Goal: Information Seeking & Learning: Learn about a topic

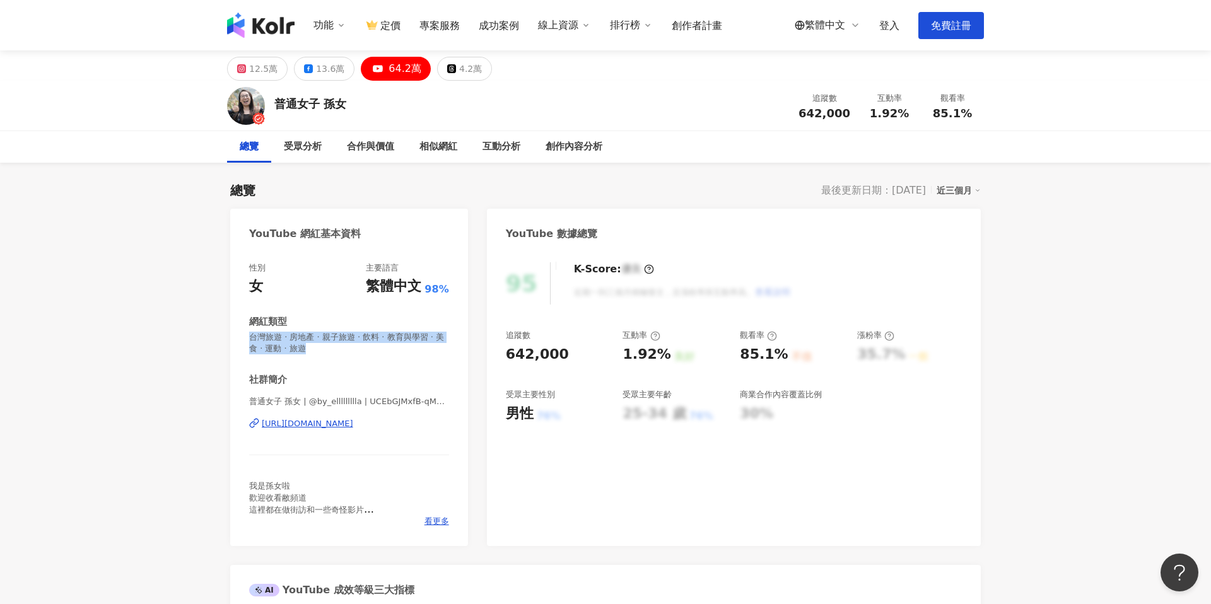
drag, startPoint x: 358, startPoint y: 349, endPoint x: 242, endPoint y: 332, distance: 117.2
click at [242, 333] on div "性別 女 主要語言 繁體中文 98% 網紅類型 台灣旅遊 · 房地產 · 親子旅遊 · 飲料 · 教育與學習 · 美食 · 運動 · 旅遊 社群簡介 普通女子…" at bounding box center [349, 398] width 238 height 296
copy span "台灣旅遊 · 房地產 · 親子旅遊 · 飲料 · 教育與學習 · 美食 · 運動 · 旅遊"
click at [303, 154] on div "受眾分析" at bounding box center [302, 147] width 63 height 32
click at [892, 21] on link "登入" at bounding box center [889, 26] width 20 height 12
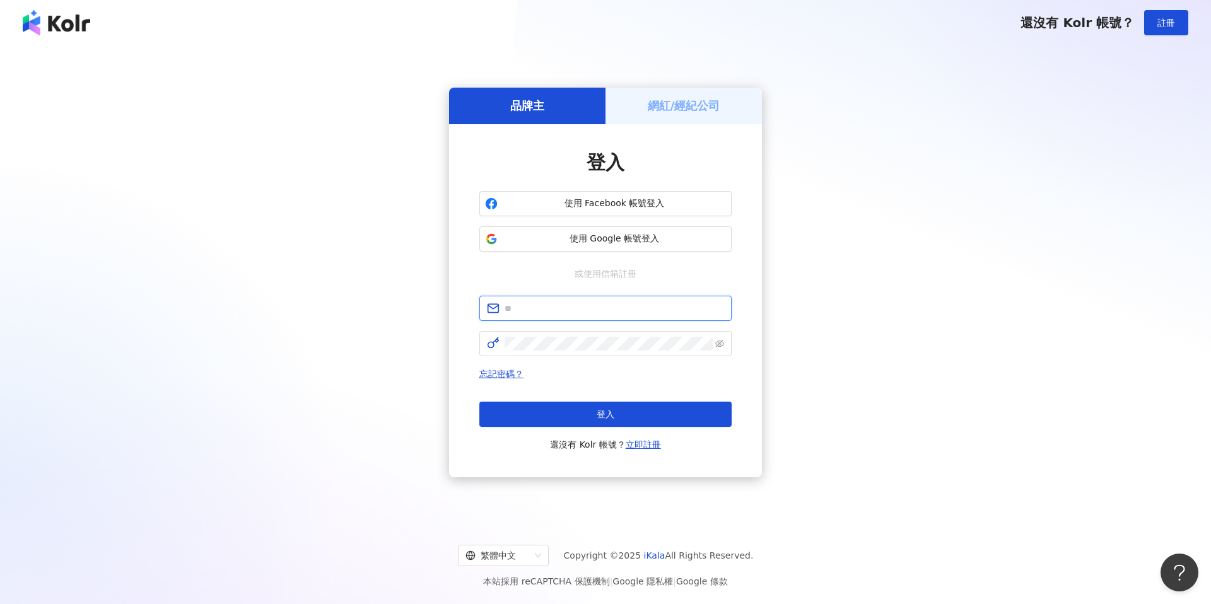
click at [593, 311] on input "text" at bounding box center [613, 308] width 219 height 14
type input "**********"
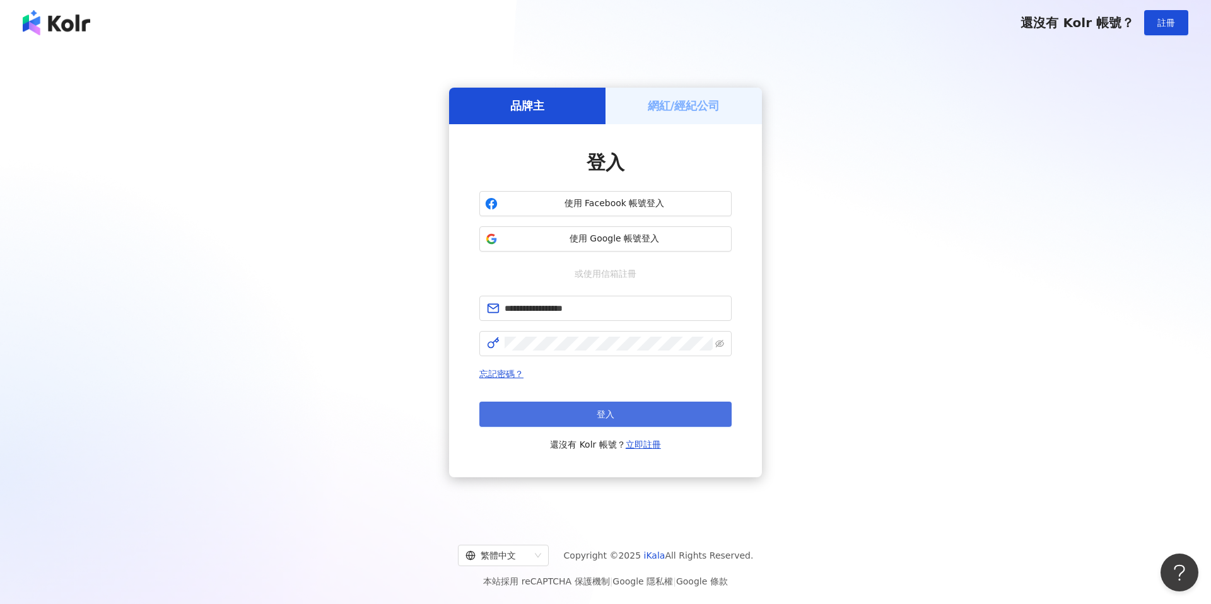
click at [572, 414] on button "登入" at bounding box center [605, 414] width 252 height 25
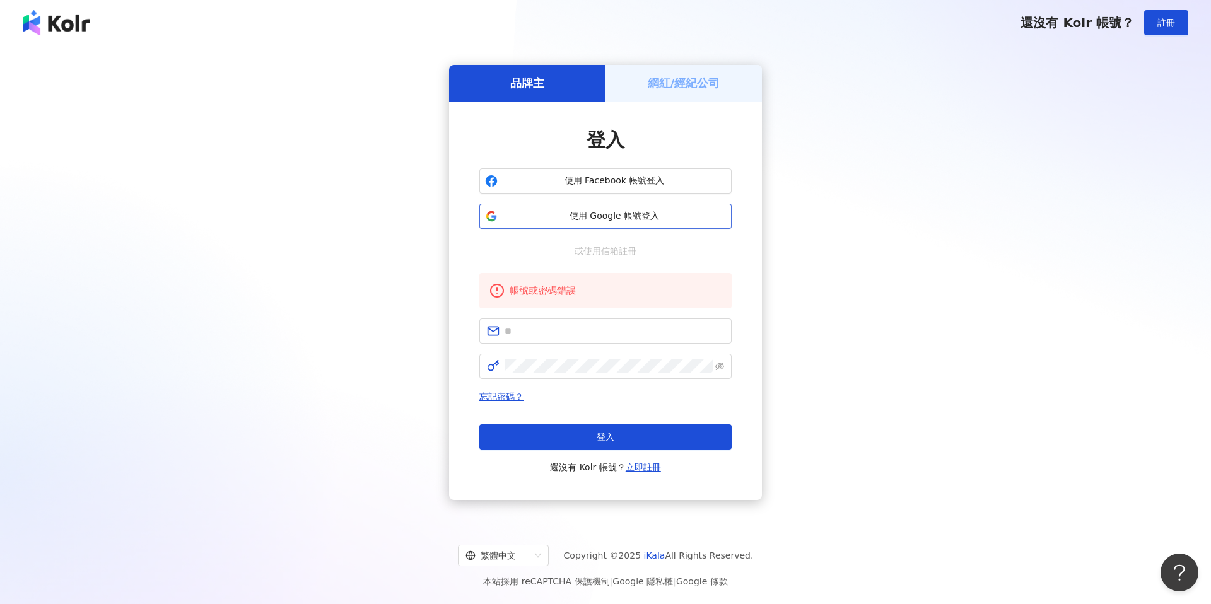
click at [635, 207] on button "使用 Google 帳號登入" at bounding box center [605, 216] width 252 height 25
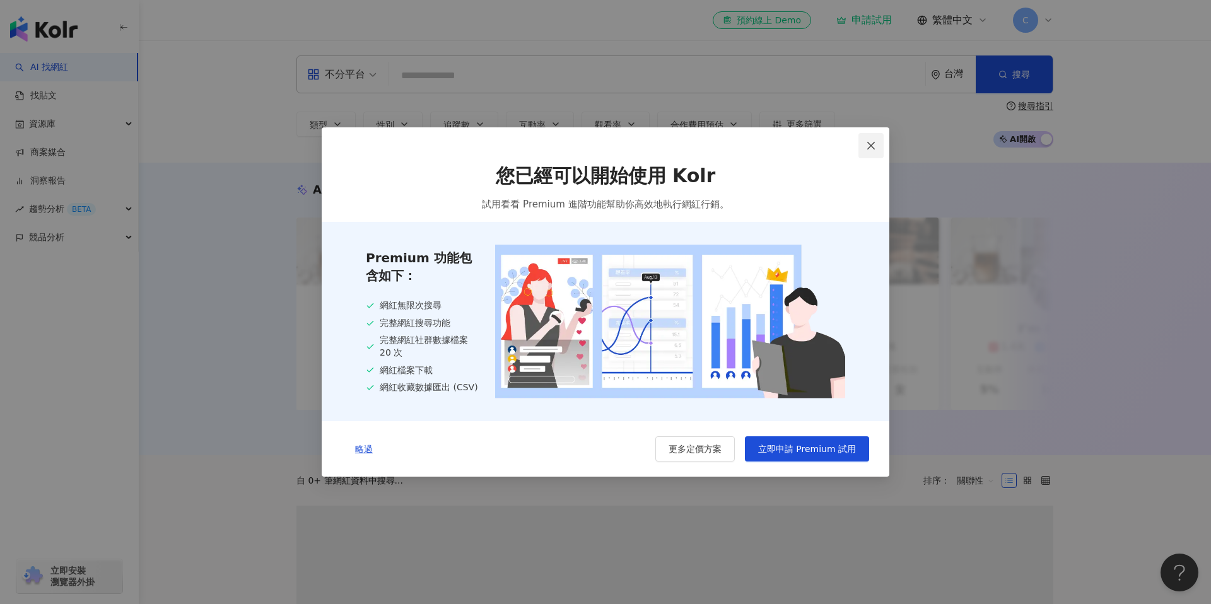
click at [866, 148] on icon "close" at bounding box center [871, 146] width 10 height 10
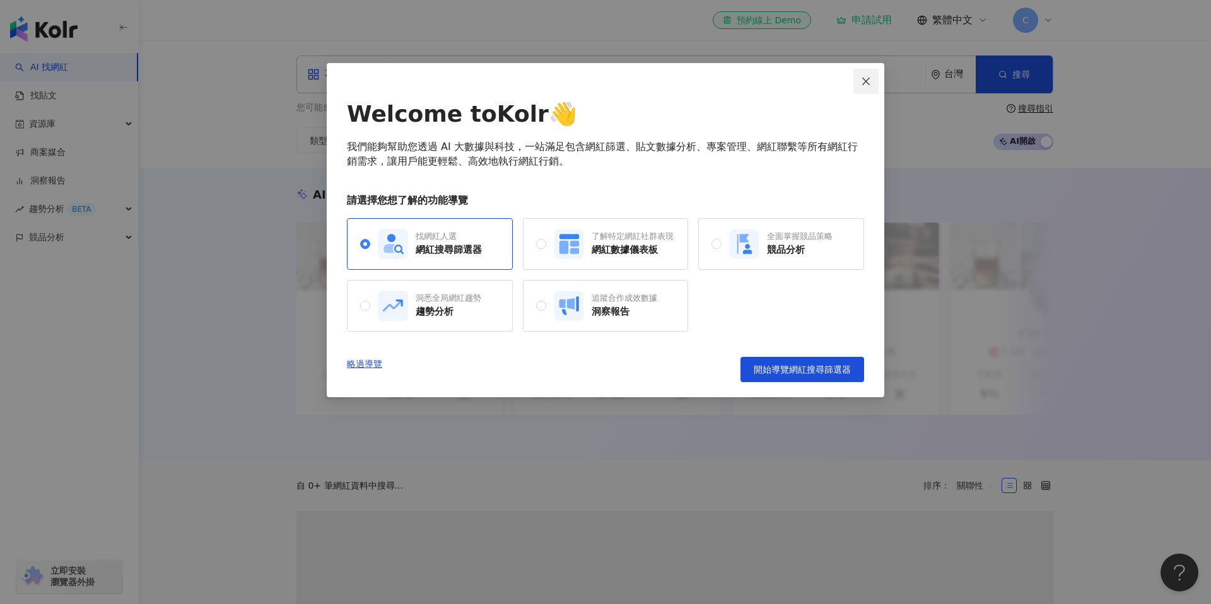
click at [875, 83] on span "Close" at bounding box center [865, 81] width 25 height 10
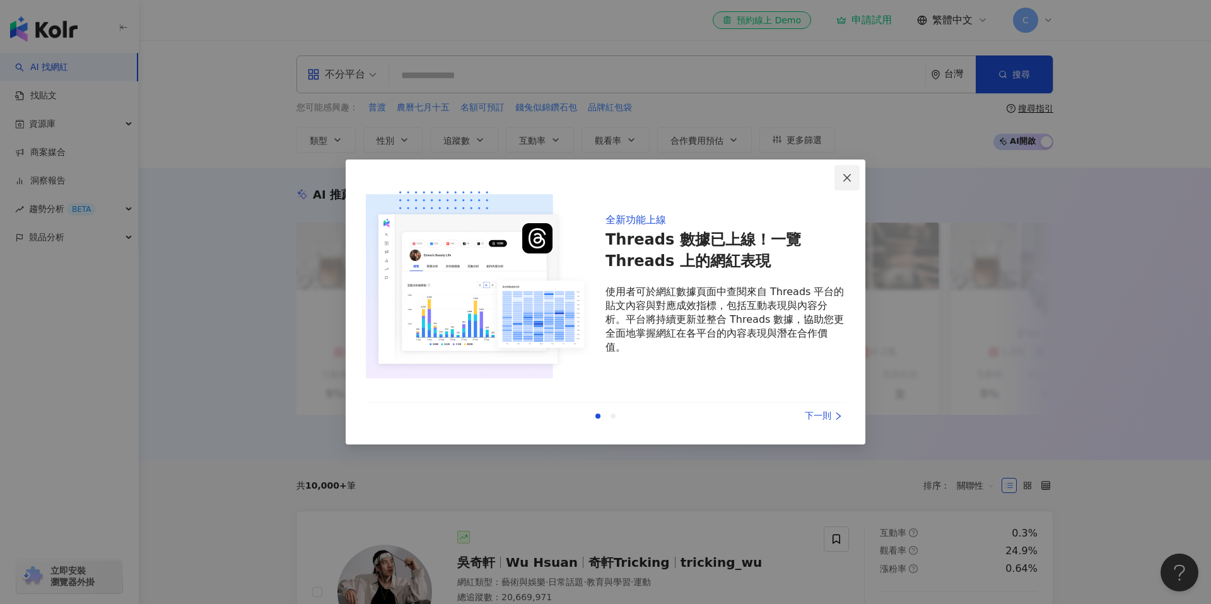
click at [853, 178] on span "Close" at bounding box center [846, 178] width 25 height 10
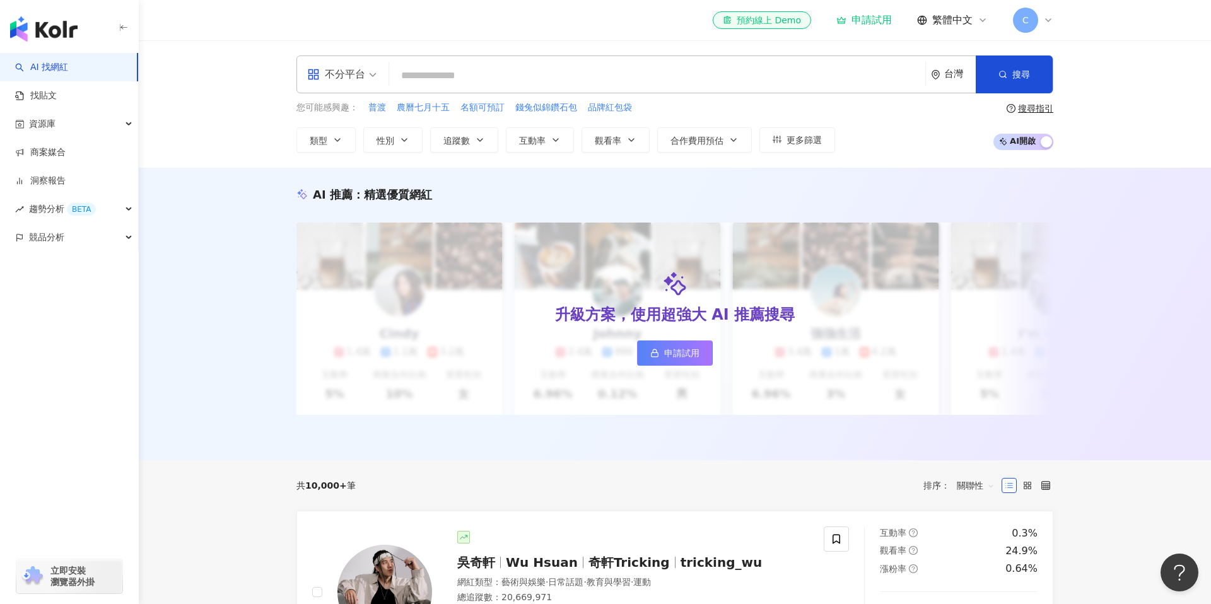
click at [689, 73] on input "search" at bounding box center [657, 76] width 526 height 24
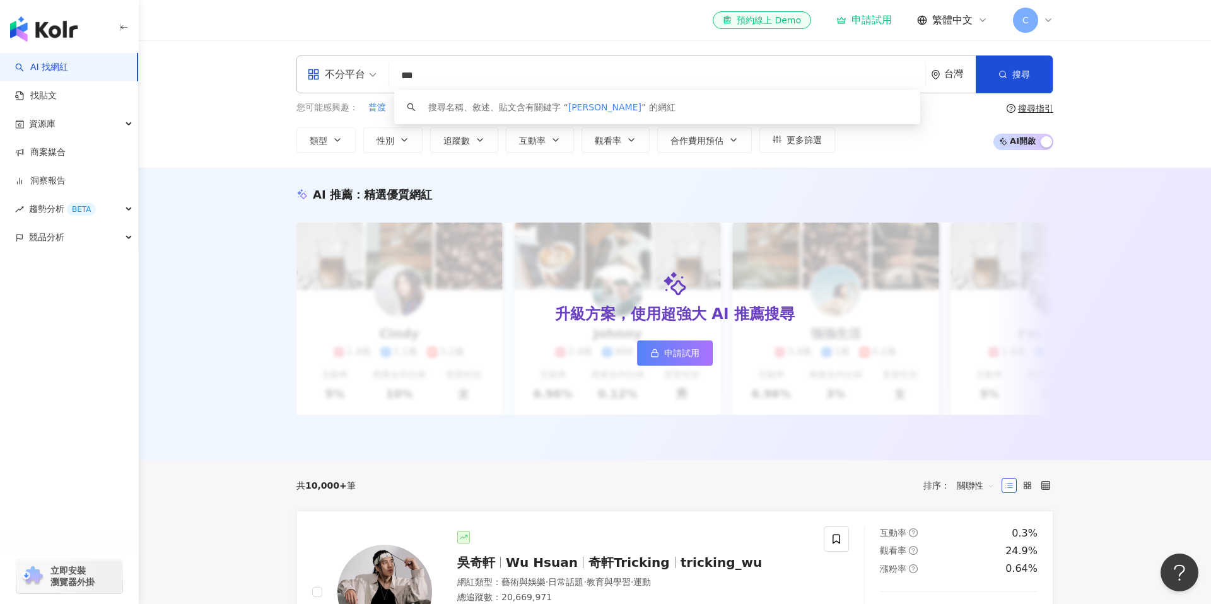
type input "**"
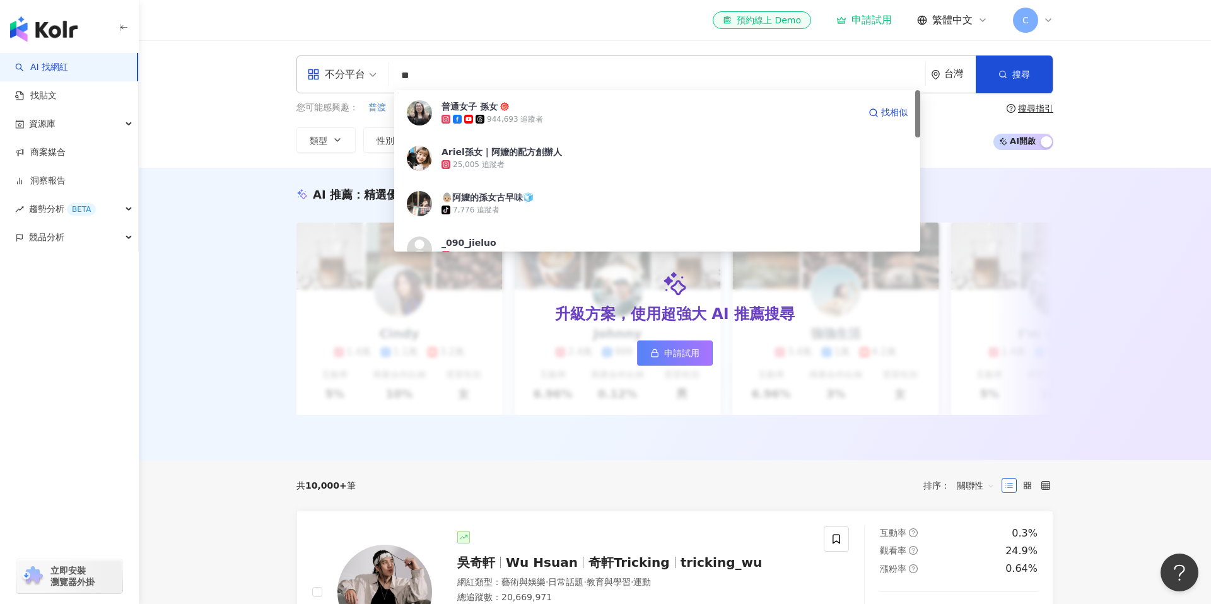
click at [518, 114] on div "944,693 追蹤者" at bounding box center [515, 119] width 56 height 11
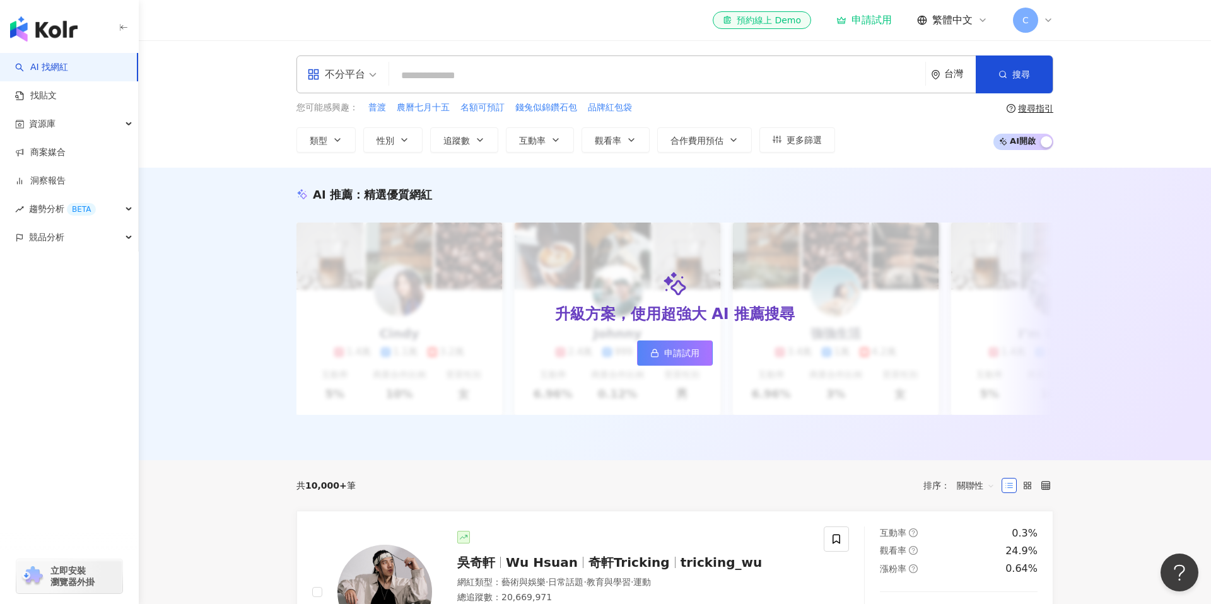
click at [419, 76] on input "search" at bounding box center [657, 76] width 526 height 24
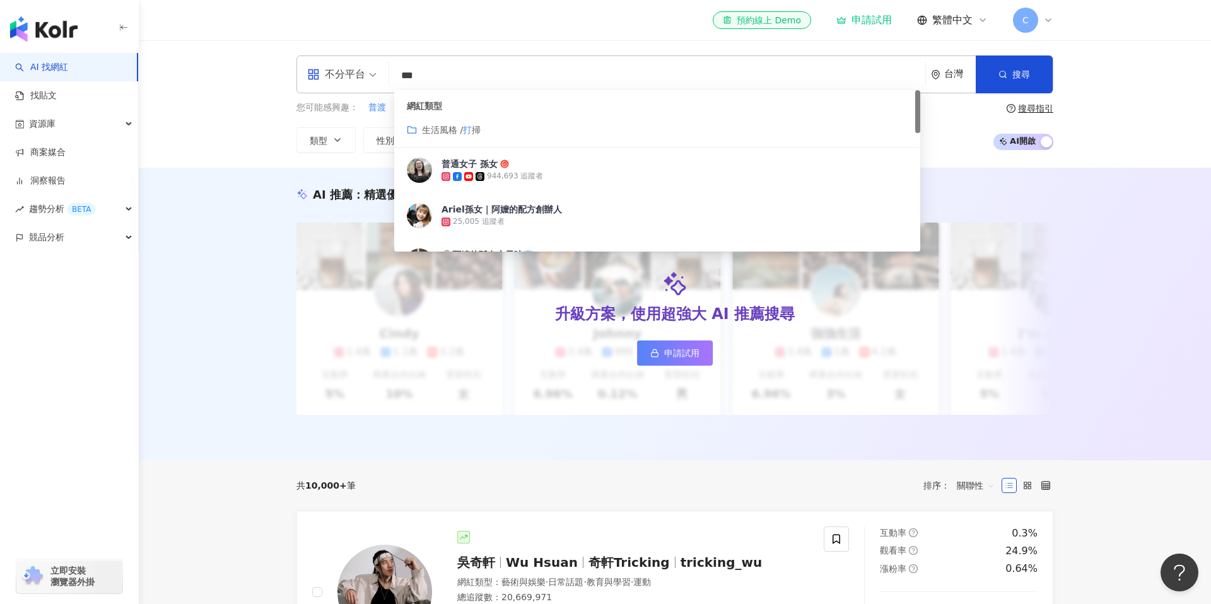
type input "**"
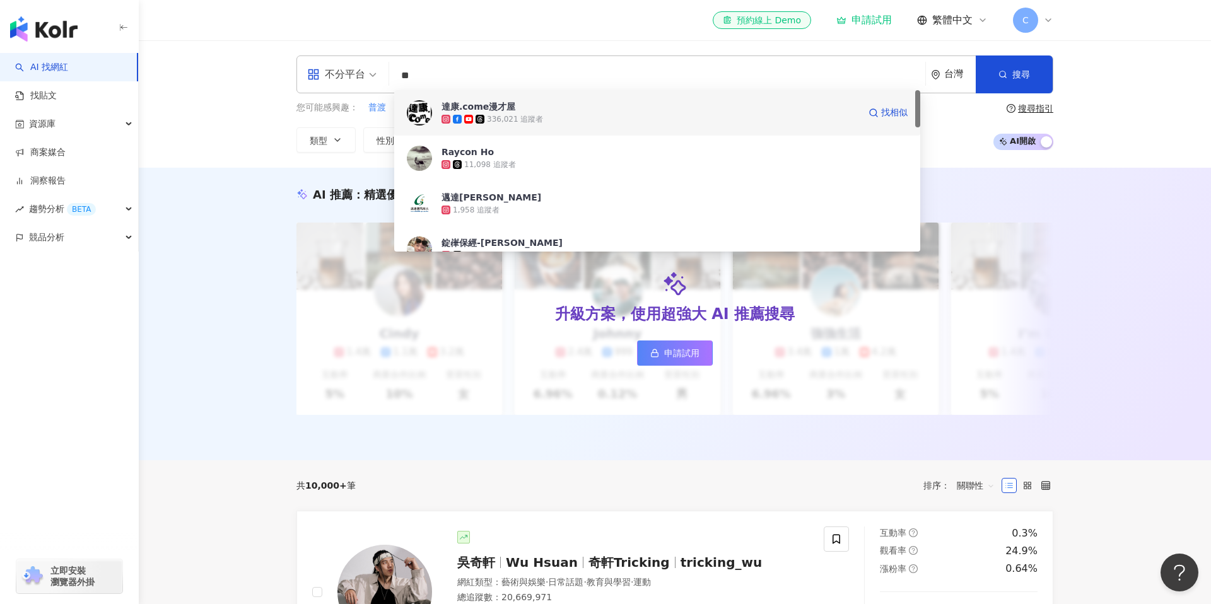
click at [484, 114] on div "336,021 追蹤者" at bounding box center [649, 119] width 417 height 13
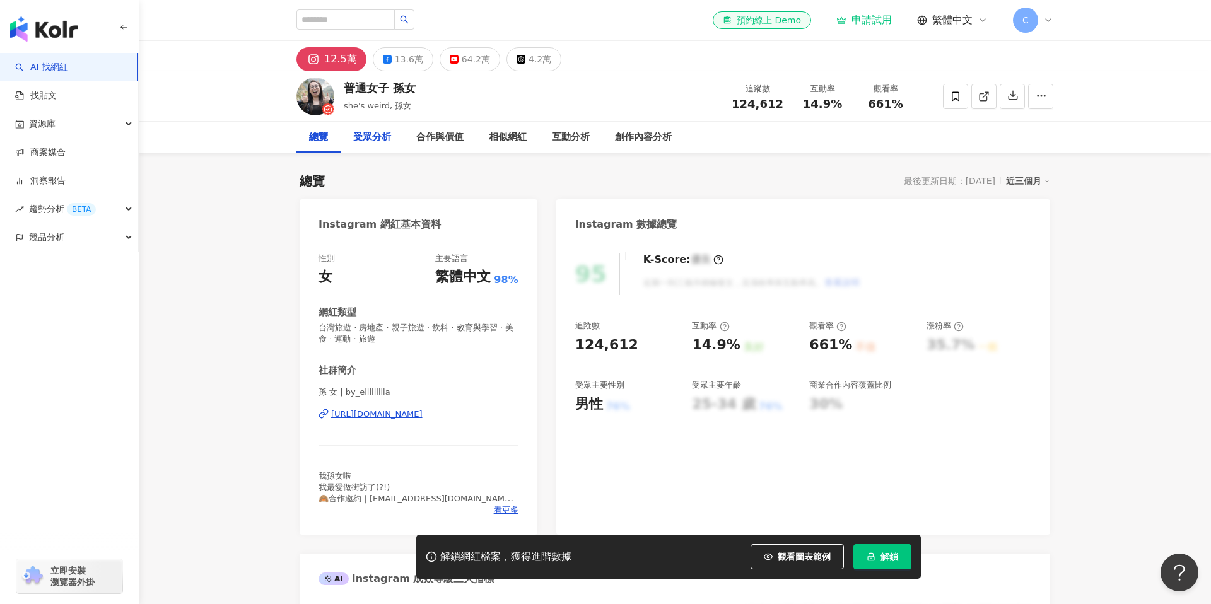
click at [376, 137] on div "受眾分析" at bounding box center [372, 137] width 38 height 15
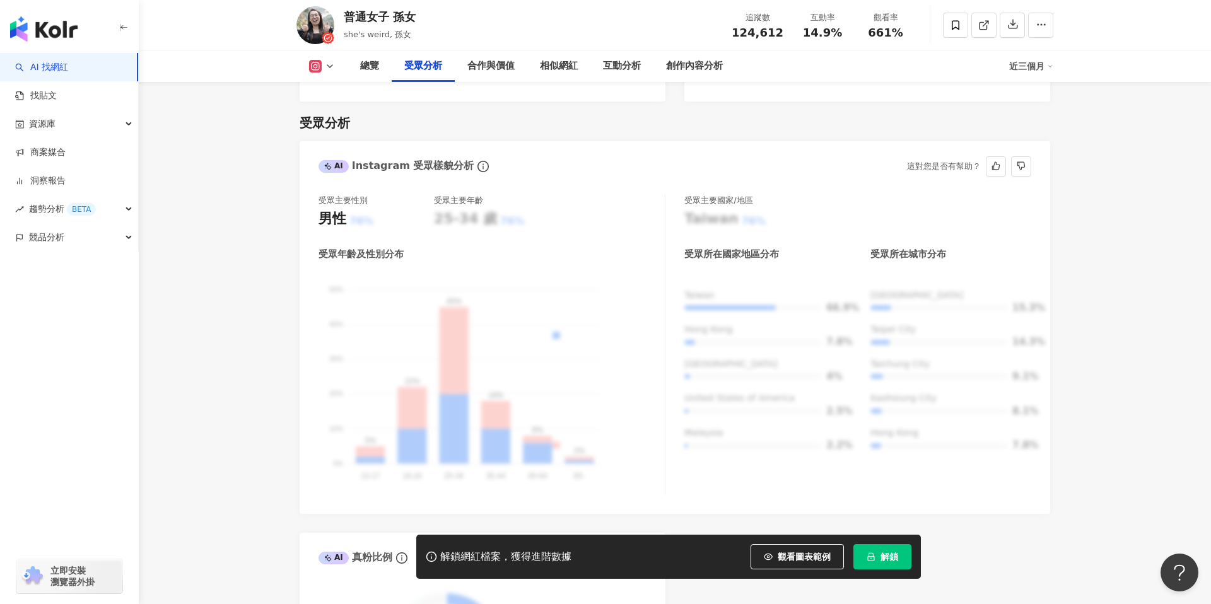
drag, startPoint x: 447, startPoint y: 383, endPoint x: 486, endPoint y: 268, distance: 121.8
click at [486, 268] on div "受眾年齡及性別分布 男性 女性 50% 50% 40% 40% 30% 30% 20% 20% 10% 10% 0% 0% 5% 22% 45% 18% 8%…" at bounding box center [491, 371] width 346 height 247
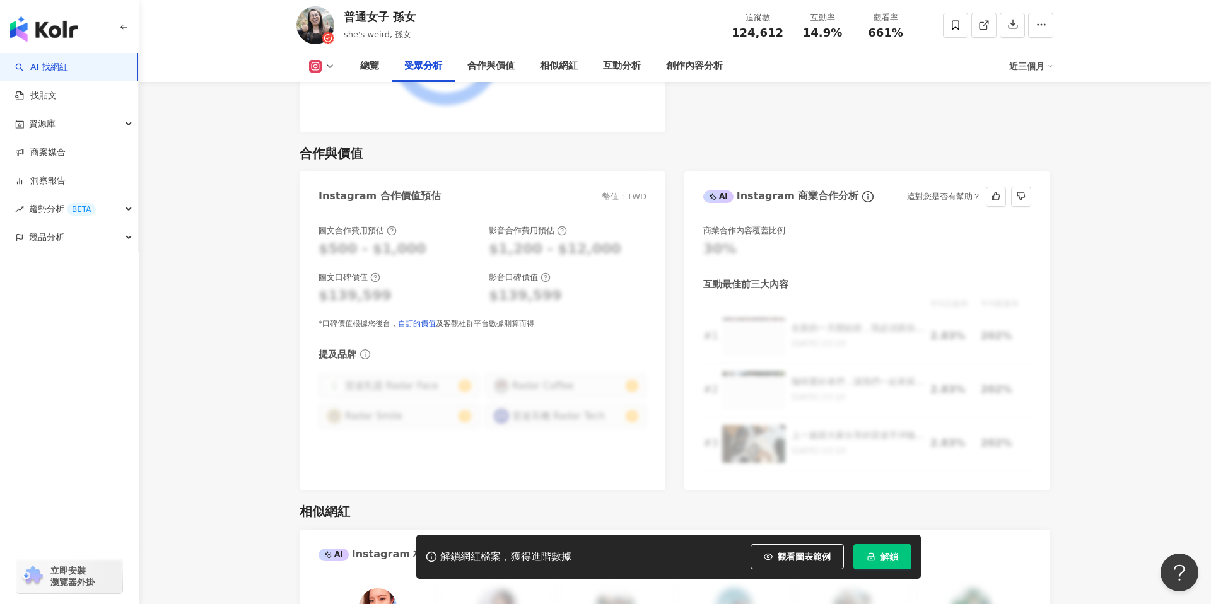
scroll to position [1690, 0]
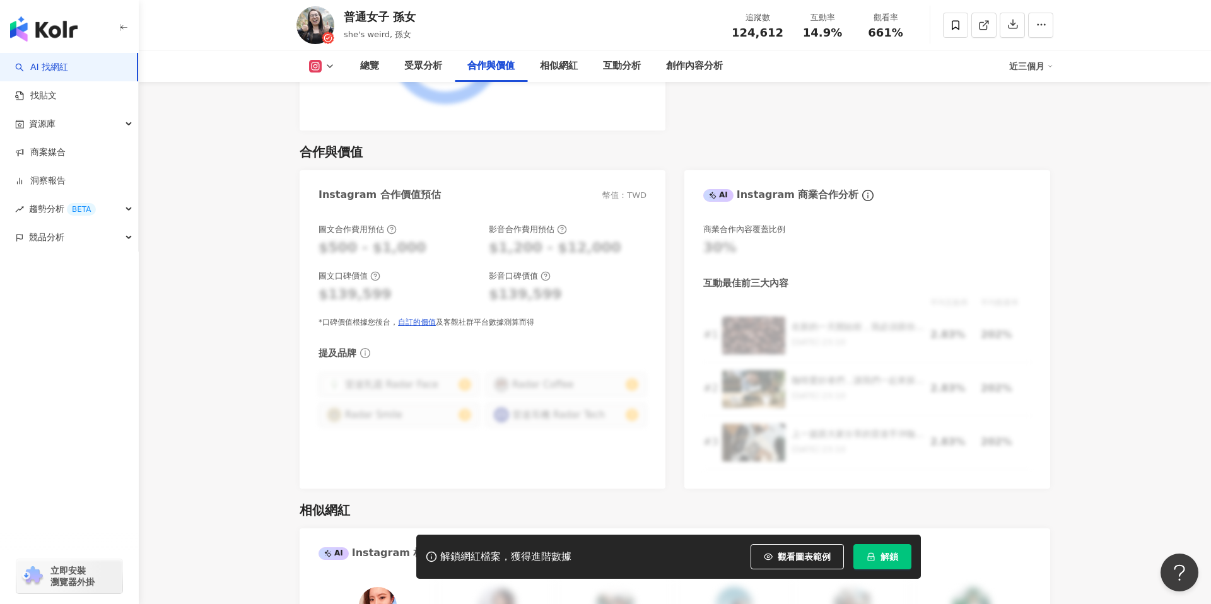
drag, startPoint x: 421, startPoint y: 228, endPoint x: 299, endPoint y: 228, distance: 122.3
click at [300, 228] on div "圖文合作費用預估 $500 - $1,000 影音合作費用預估 $1,200 - $12,000 圖文口碑價值 $139,599 影音口碑價值 $139,59…" at bounding box center [483, 349] width 366 height 277
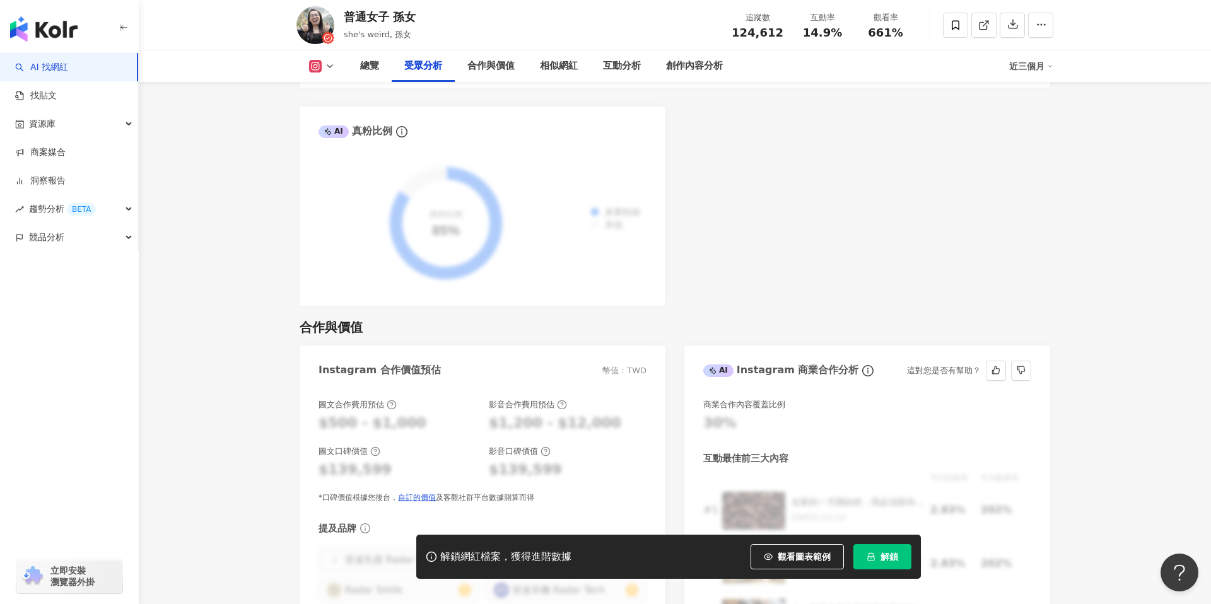
scroll to position [1631, 0]
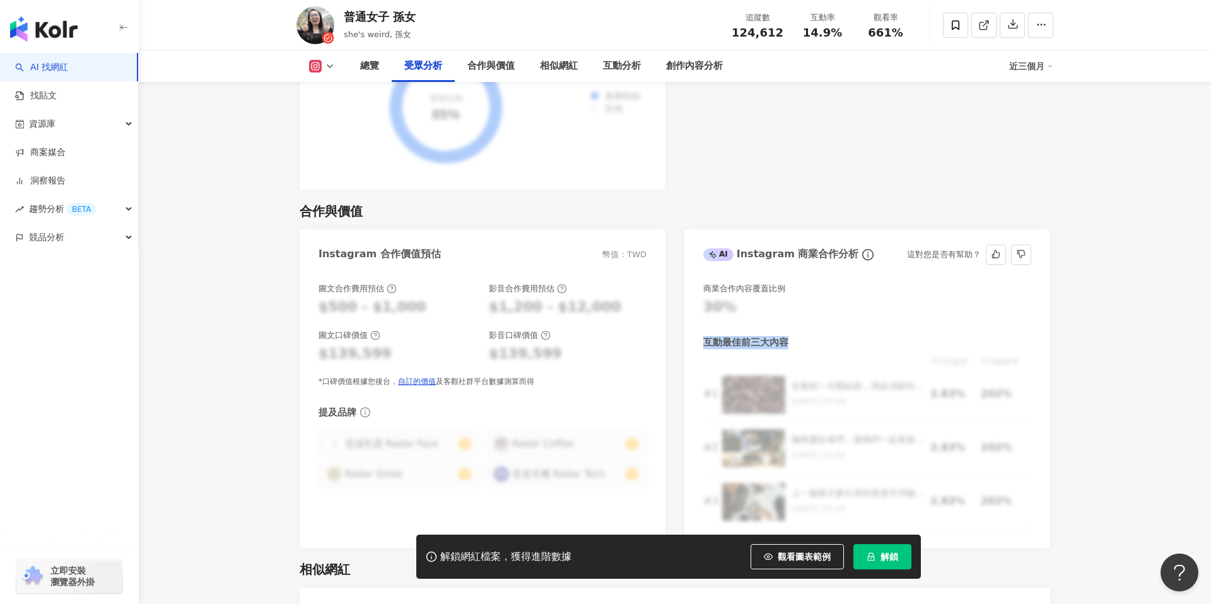
drag, startPoint x: 704, startPoint y: 321, endPoint x: 801, endPoint y: 325, distance: 97.2
click at [801, 336] on div "互動最佳前三大內容" at bounding box center [867, 342] width 328 height 13
drag, startPoint x: 801, startPoint y: 325, endPoint x: 697, endPoint y: 325, distance: 104.0
click at [697, 325] on div "商業合作內容覆蓋比例 30% 互動最佳前三大內容 平均互動率 平均觀看率 # 1 在新的一天開始前，我必須跟你們分享我的秘密武器：雷達手沖咖啡組！這個組合絕對…" at bounding box center [867, 409] width 366 height 277
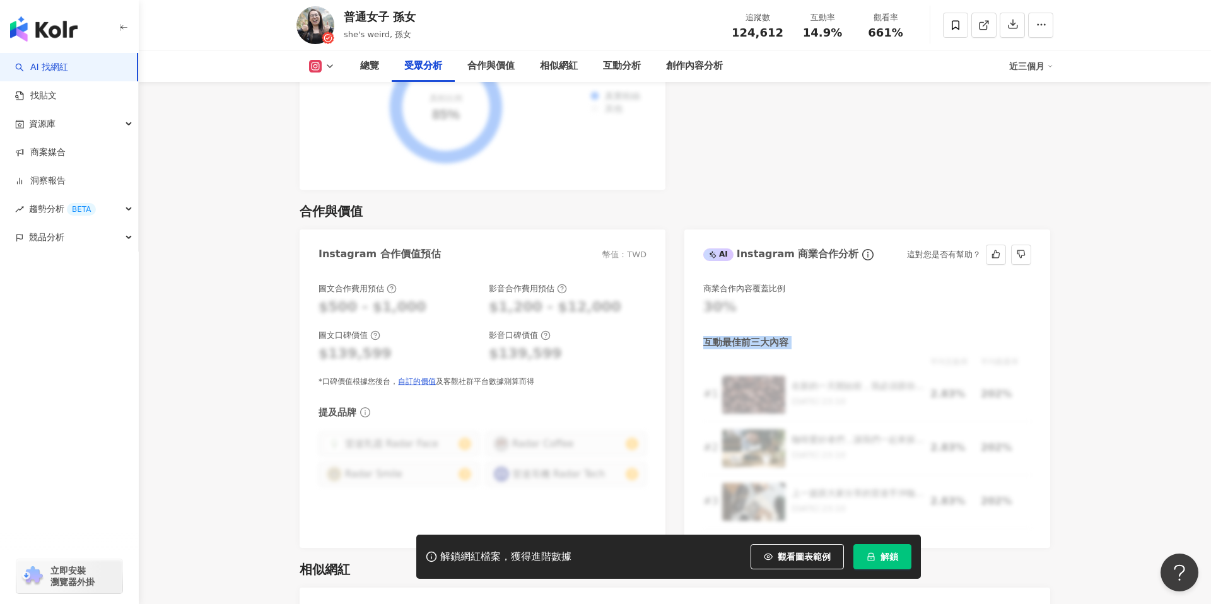
click at [697, 325] on div "商業合作內容覆蓋比例 30% 互動最佳前三大內容 平均互動率 平均觀看率 # 1 在新的一天開始前，我必須跟你們分享我的秘密武器：雷達手沖咖啡組！這個組合絕對…" at bounding box center [867, 409] width 366 height 277
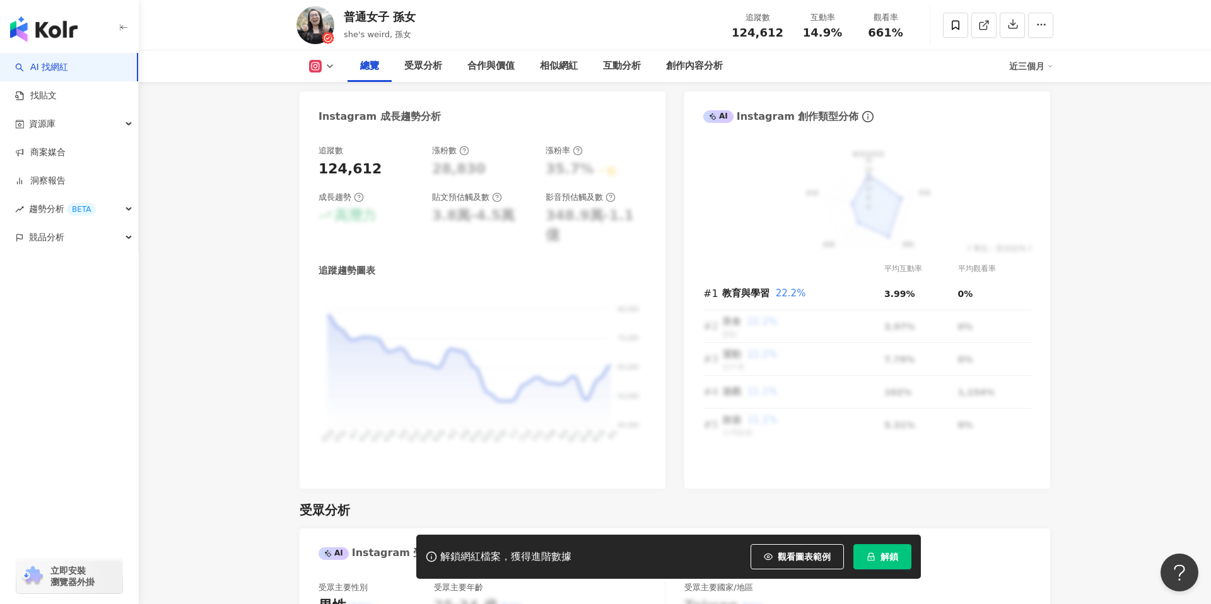
scroll to position [636, 0]
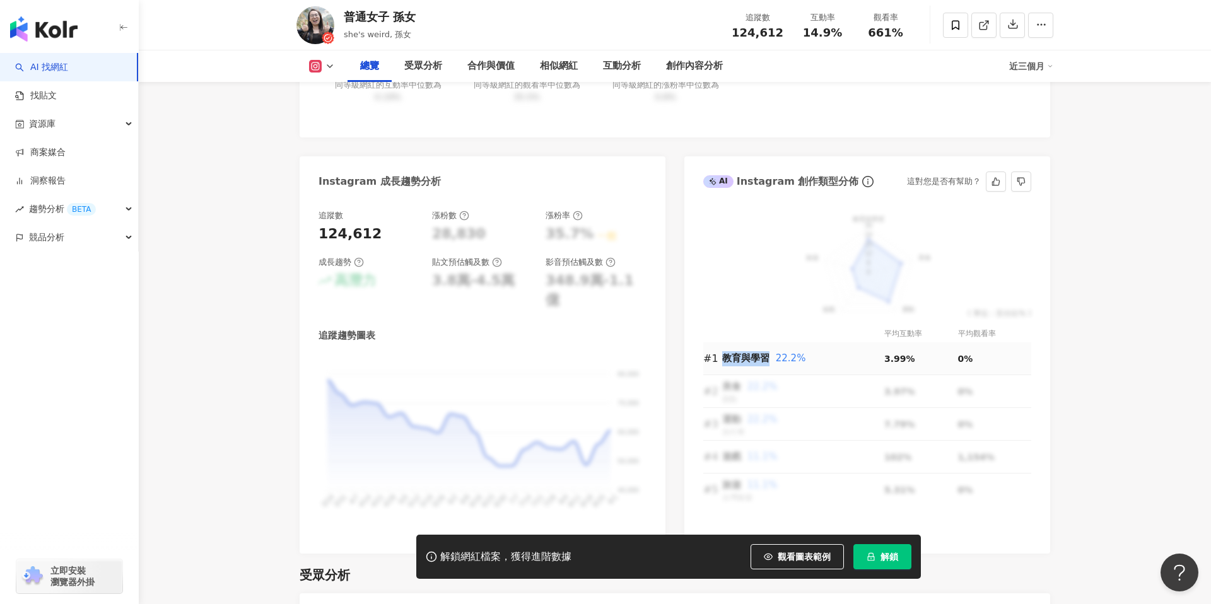
drag, startPoint x: 767, startPoint y: 359, endPoint x: 721, endPoint y: 359, distance: 45.4
click at [722, 359] on span "教育與學習" at bounding box center [745, 358] width 47 height 11
copy tr "教育與學習"
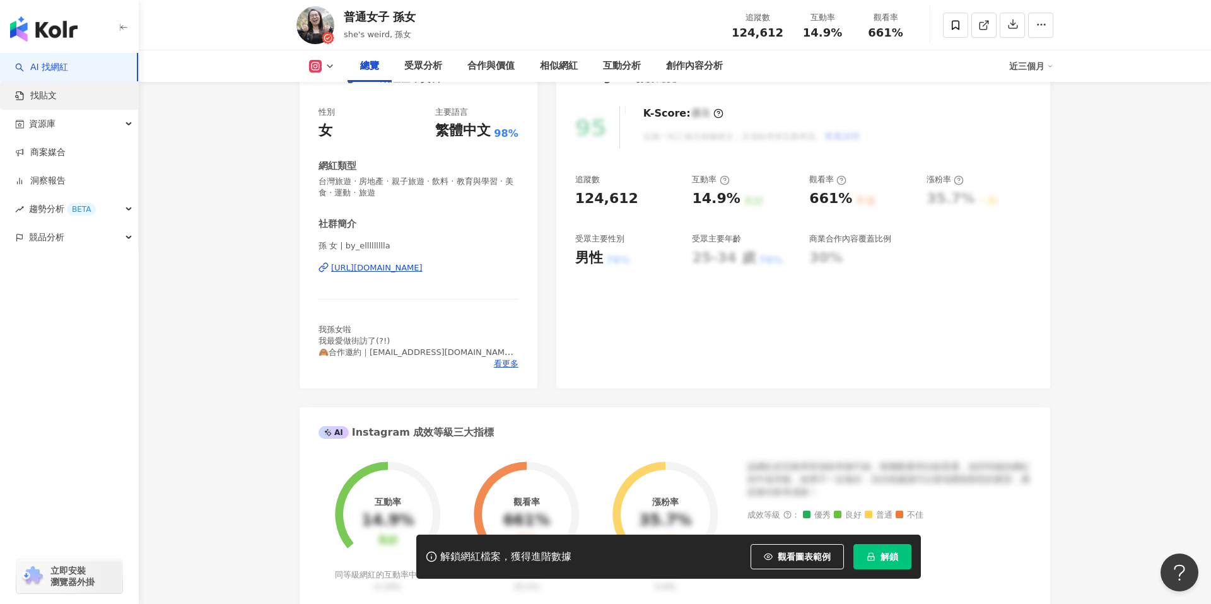
scroll to position [124, 0]
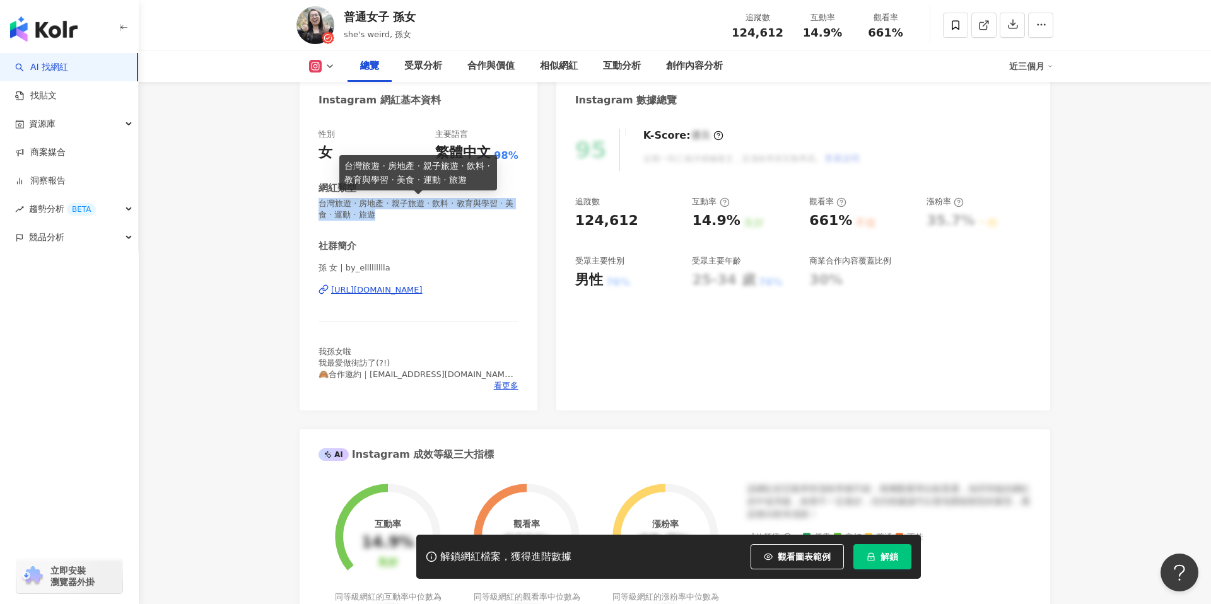
drag, startPoint x: 321, startPoint y: 199, endPoint x: 407, endPoint y: 219, distance: 88.7
click at [407, 219] on span "台灣旅遊 · 房地產 · 親子旅遊 · 飲料 · 教育與學習 · 美食 · 運動 · 旅遊" at bounding box center [418, 209] width 200 height 23
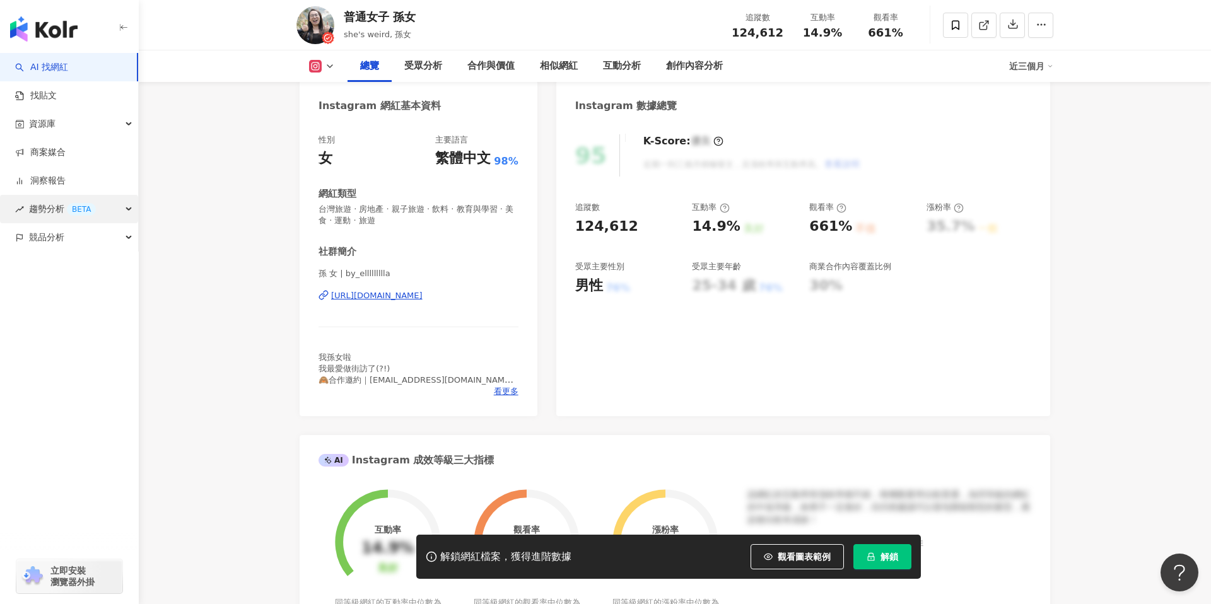
scroll to position [108, 0]
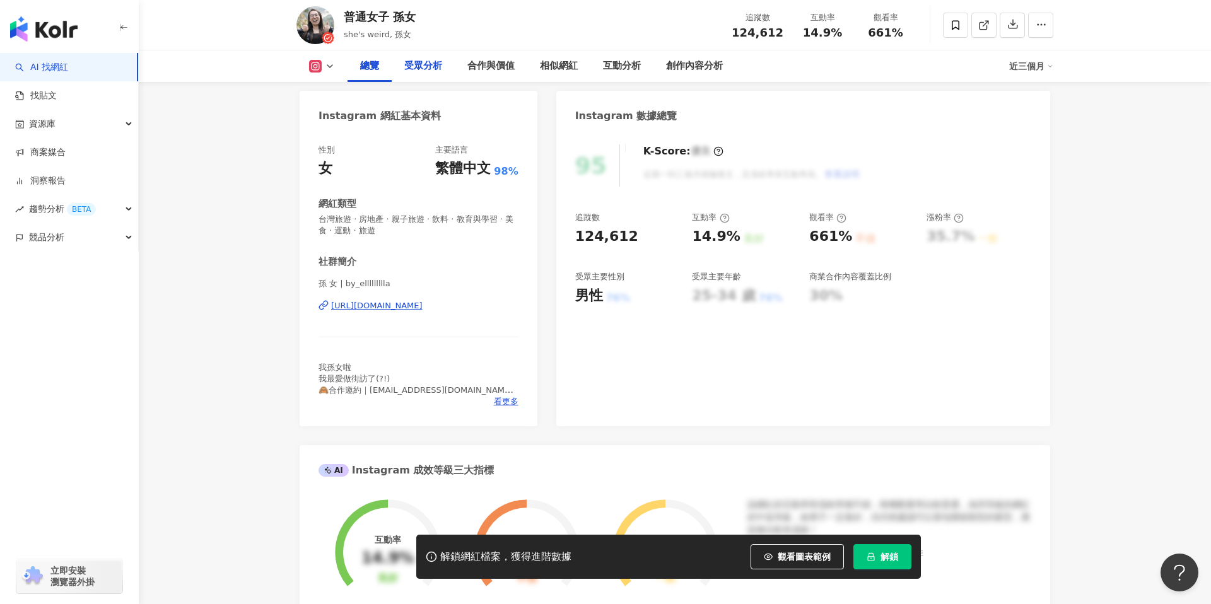
click at [423, 63] on div "受眾分析" at bounding box center [423, 66] width 38 height 15
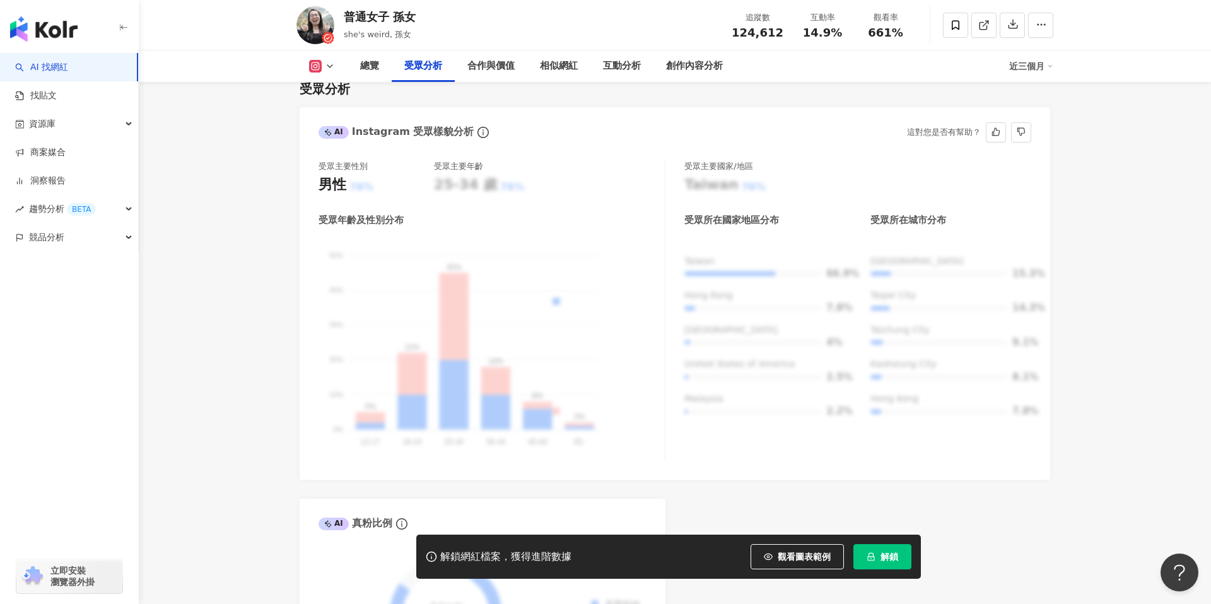
scroll to position [1105, 0]
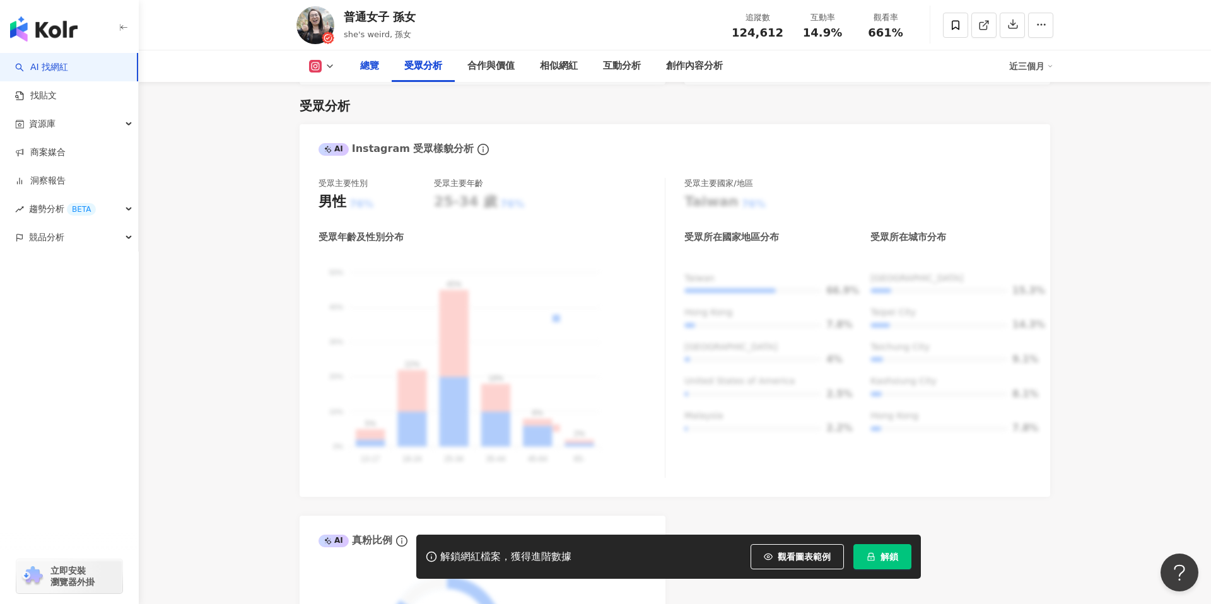
click at [375, 73] on div "總覽" at bounding box center [369, 66] width 19 height 15
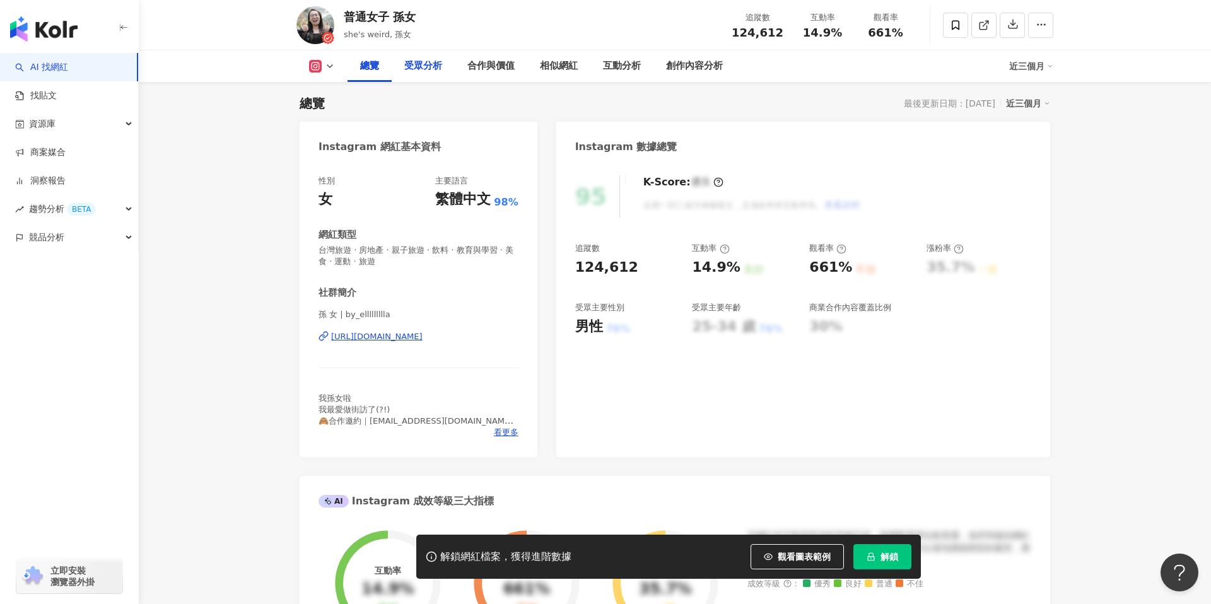
click at [423, 67] on div "受眾分析" at bounding box center [423, 66] width 38 height 15
